Goal: Task Accomplishment & Management: Complete application form

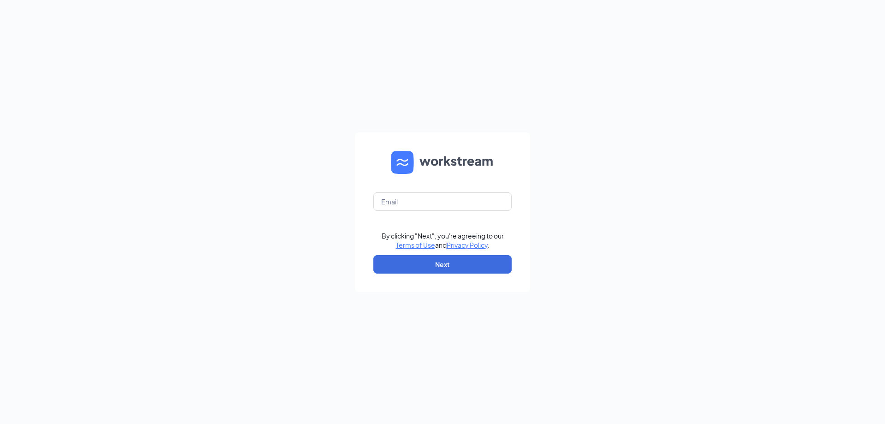
click at [420, 191] on form "By clicking "Next", you're agreeing to our Terms of Use and Privacy Policy . Ne…" at bounding box center [442, 211] width 175 height 159
click at [419, 195] on input "text" at bounding box center [442, 201] width 138 height 18
type input "[PERSON_NAME][EMAIL_ADDRESS][DOMAIN_NAME]"
click at [439, 262] on button "Next" at bounding box center [442, 264] width 138 height 18
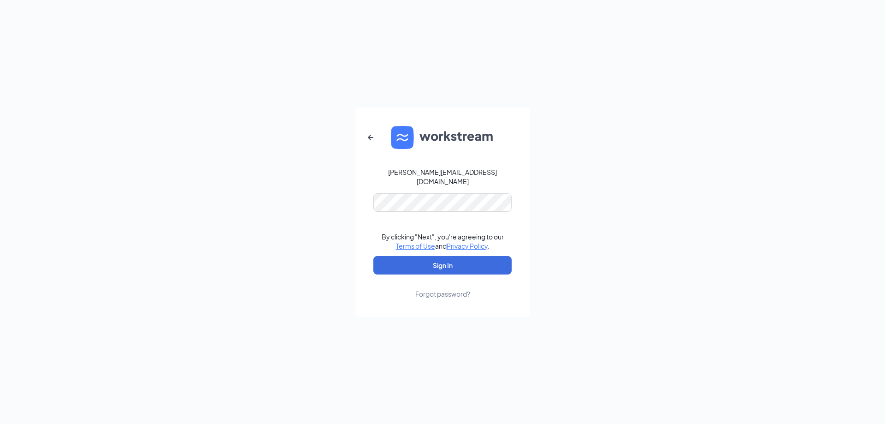
click at [401, 187] on form "[PERSON_NAME][EMAIL_ADDRESS][DOMAIN_NAME] By clicking "Next", you're agreeing t…" at bounding box center [442, 211] width 175 height 209
click at [440, 256] on button "Sign In" at bounding box center [442, 265] width 138 height 18
click at [440, 261] on button "Sign In" at bounding box center [442, 265] width 138 height 18
click at [371, 143] on icon "ArrowLeftNew" at bounding box center [370, 137] width 11 height 11
